Goal: Task Accomplishment & Management: Manage account settings

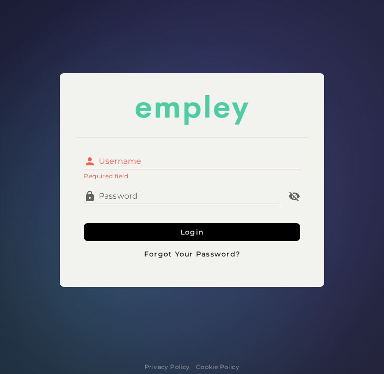
type input "**********"
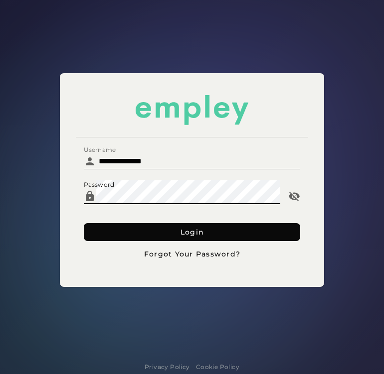
click at [193, 230] on span "Login" at bounding box center [192, 232] width 24 height 9
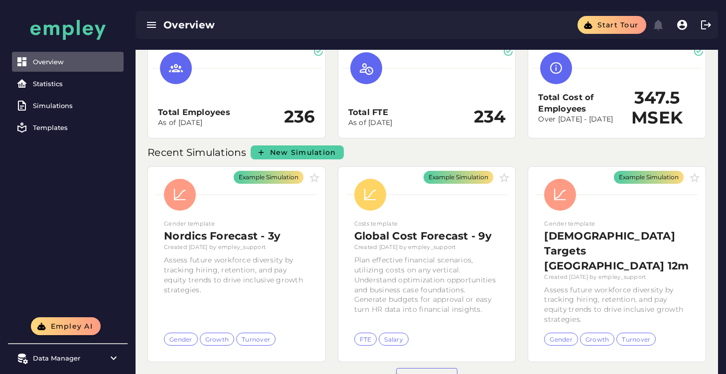
scroll to position [46, 0]
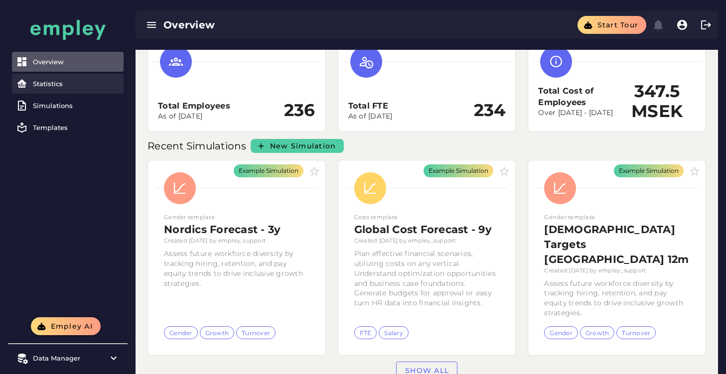
click at [44, 83] on div "Statistics" at bounding box center [76, 84] width 87 height 8
click at [88, 79] on link "Statistics" at bounding box center [68, 84] width 112 height 20
click at [69, 78] on link "Statistics" at bounding box center [68, 84] width 112 height 20
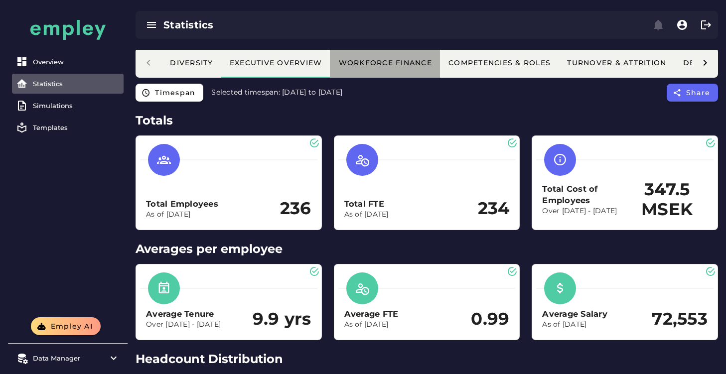
click at [383, 64] on div "Workforce Finance" at bounding box center [385, 62] width 94 height 9
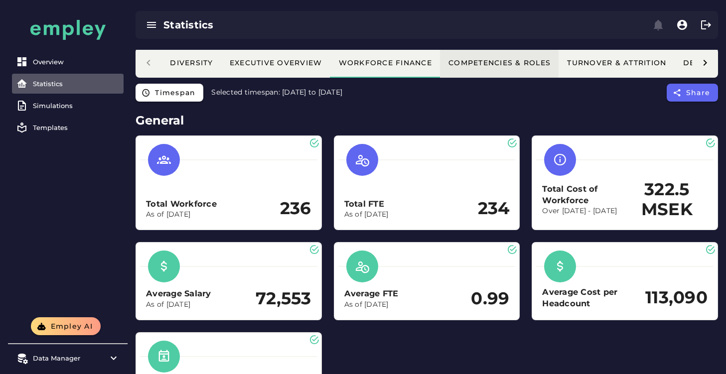
click at [383, 63] on div "Competencies & Roles" at bounding box center [499, 62] width 103 height 9
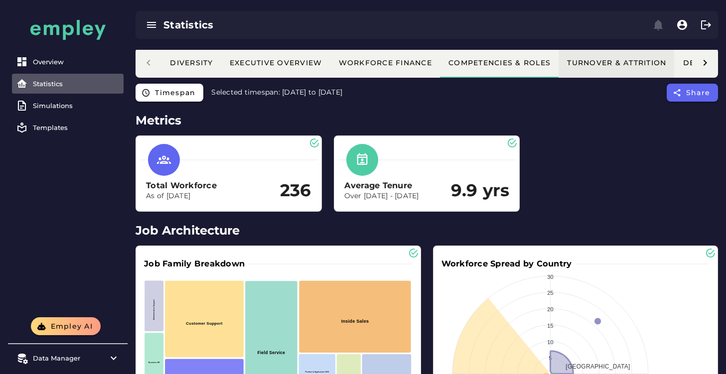
click at [383, 63] on div "Turnover & Attrition" at bounding box center [617, 62] width 100 height 9
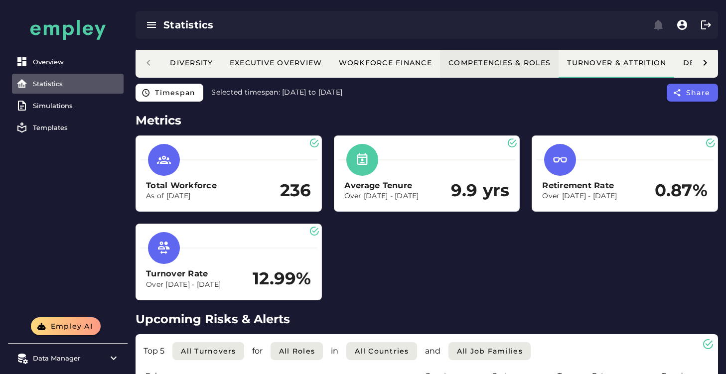
click at [383, 62] on div "Competencies & Roles" at bounding box center [499, 62] width 103 height 9
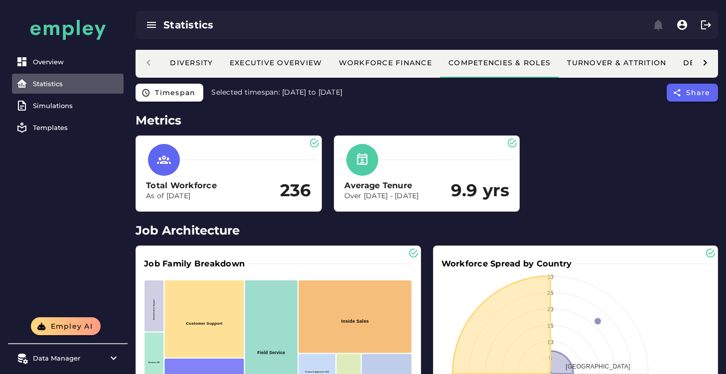
click at [148, 56] on div "Diversity Executive Overview Workforce Finance Competencies & Roles Turnover & …" at bounding box center [427, 63] width 583 height 30
click at [147, 63] on div "Diversity Executive Overview Workforce Finance Competencies & Roles Turnover & …" at bounding box center [427, 63] width 583 height 30
click at [186, 60] on div "Diversity" at bounding box center [192, 62] width 44 height 9
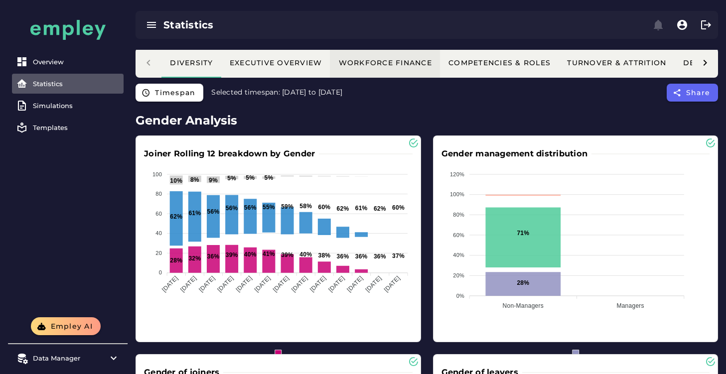
click at [383, 70] on button "Workforce Finance" at bounding box center [385, 63] width 110 height 30
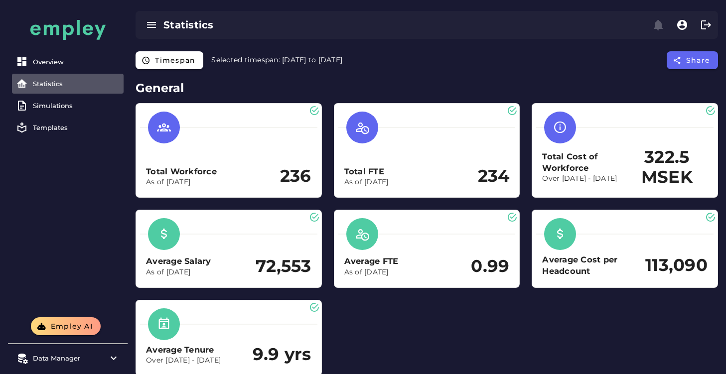
scroll to position [27, 0]
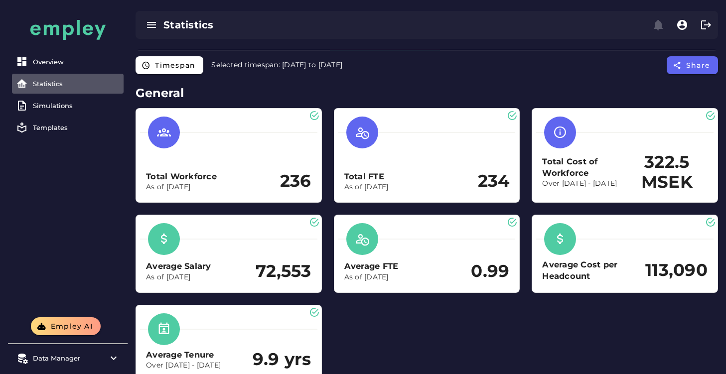
click at [383, 174] on h2 "322.5 MSEK" at bounding box center [667, 173] width 81 height 40
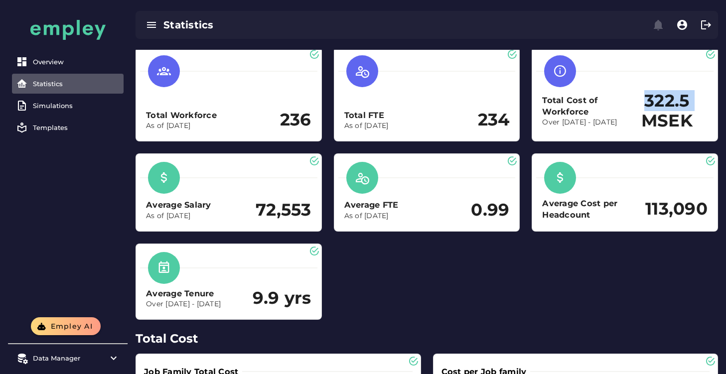
scroll to position [89, 0]
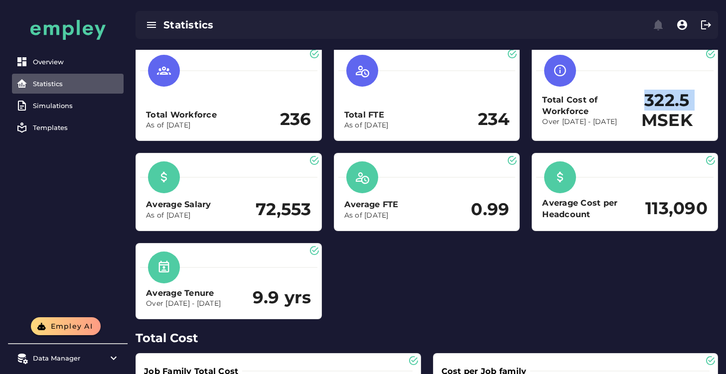
click at [383, 105] on h2 "322.5 MSEK" at bounding box center [667, 111] width 81 height 40
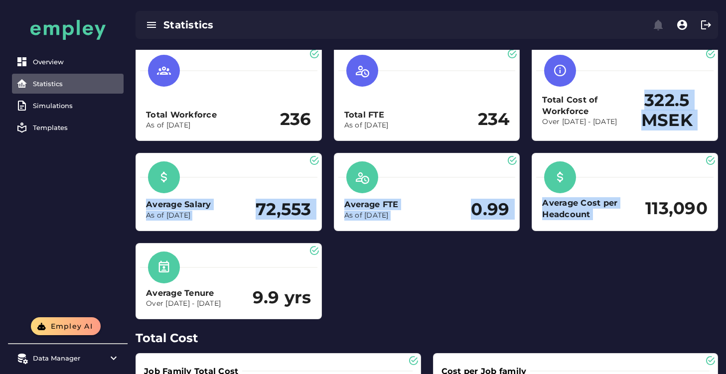
drag, startPoint x: 660, startPoint y: 105, endPoint x: 575, endPoint y: 230, distance: 151.8
click at [383, 230] on div "Total Workforce As of [DATE] 236 Total FTE As of [DATE] 234 Total Cost of Workf…" at bounding box center [427, 182] width 595 height 285
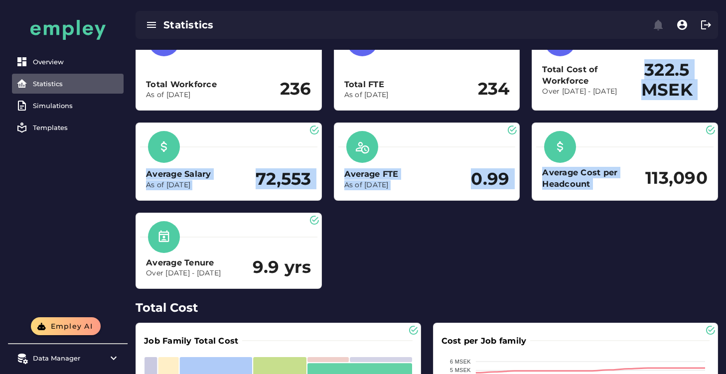
click at [383, 234] on div "Total Workforce As of [DATE] 236 Total FTE As of [DATE] 234 Total Cost of Workf…" at bounding box center [427, 152] width 595 height 285
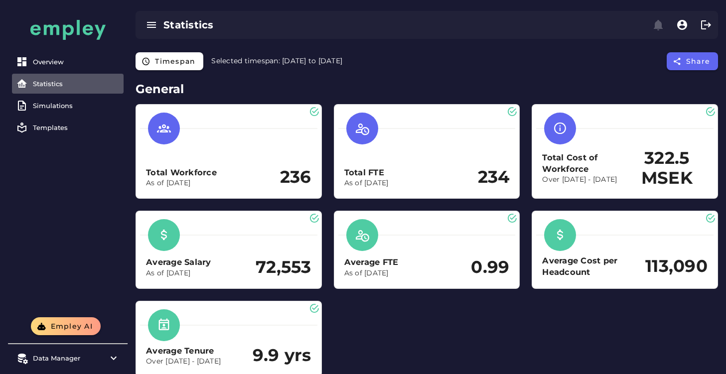
scroll to position [0, 0]
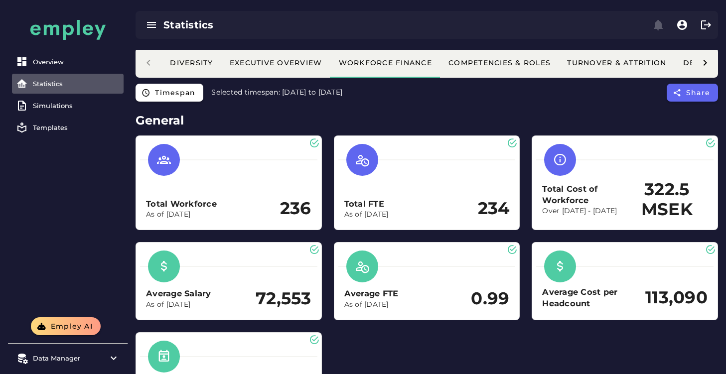
click at [304, 208] on h2 "236" at bounding box center [295, 209] width 31 height 20
drag, startPoint x: 573, startPoint y: 214, endPoint x: 544, endPoint y: 211, distance: 29.6
click at [383, 211] on p "Over [DATE] - [DATE]" at bounding box center [584, 211] width 84 height 10
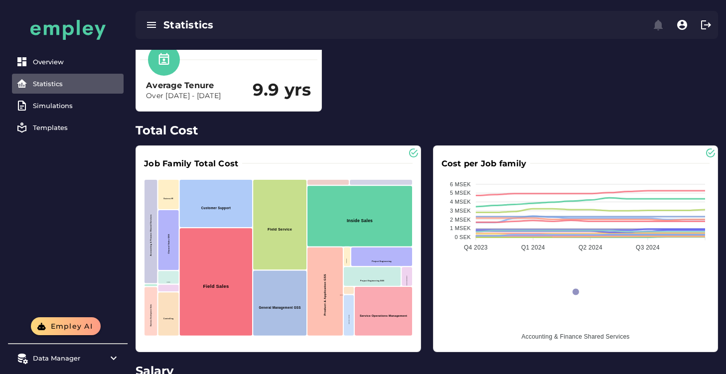
scroll to position [297, 0]
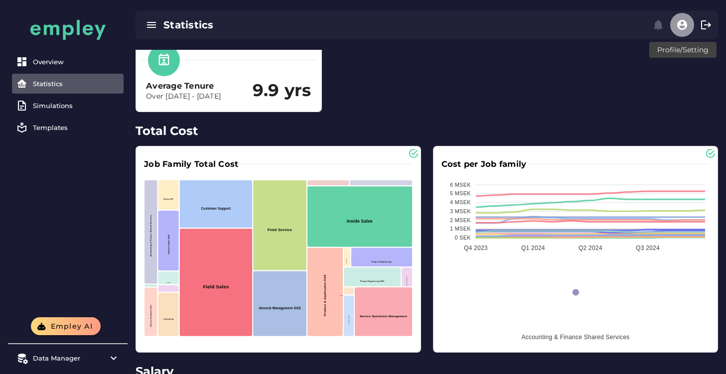
click at [383, 28] on icon "button" at bounding box center [683, 25] width 12 height 12
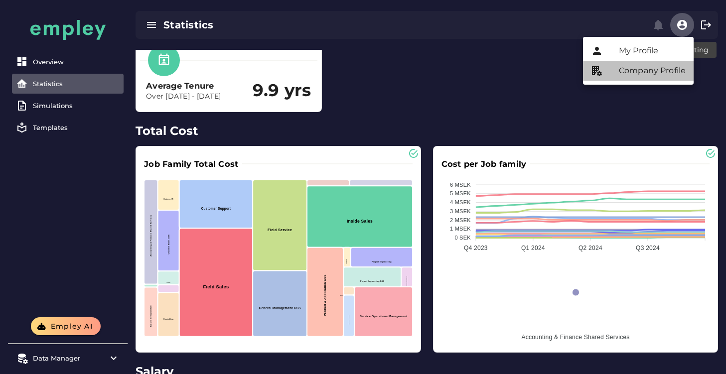
click at [383, 71] on div "Company Profile" at bounding box center [652, 71] width 67 height 12
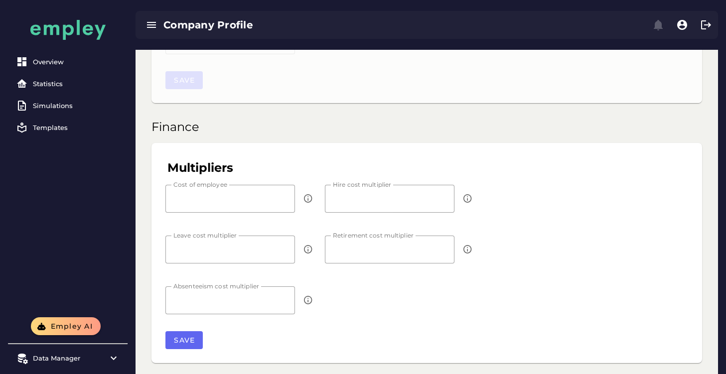
type input "**********"
